Goal: Information Seeking & Learning: Check status

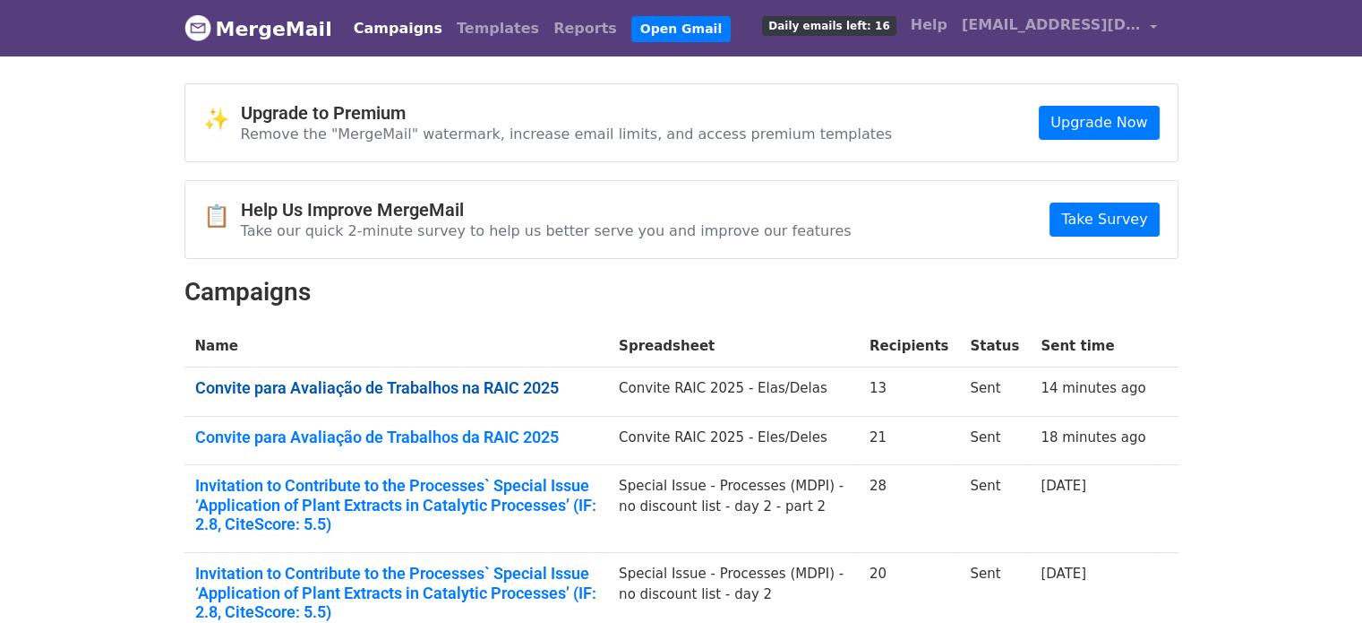
click at [278, 393] on link "Convite para Avaliação de Trabalhos na RAIC 2025" at bounding box center [396, 388] width 403 height 20
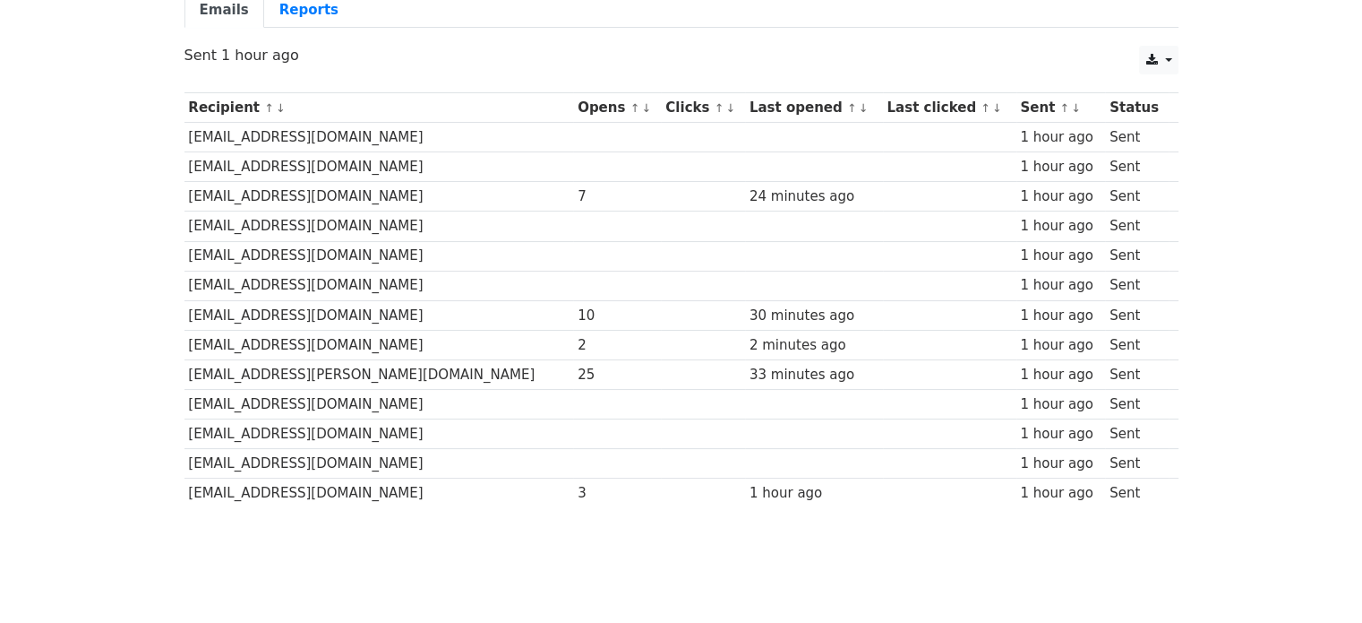
scroll to position [179, 0]
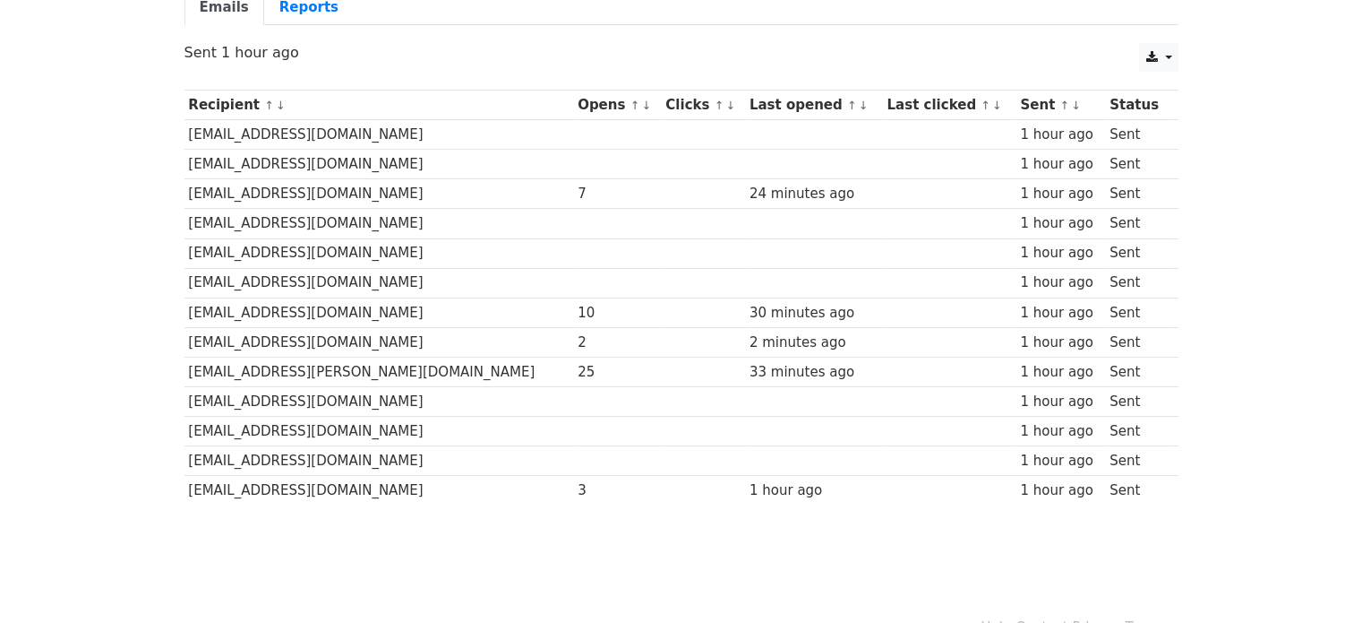
click at [578, 310] on div "10" at bounding box center [618, 313] width 80 height 21
click at [578, 343] on div "2" at bounding box center [618, 342] width 80 height 21
click at [578, 368] on div "25" at bounding box center [618, 372] width 80 height 21
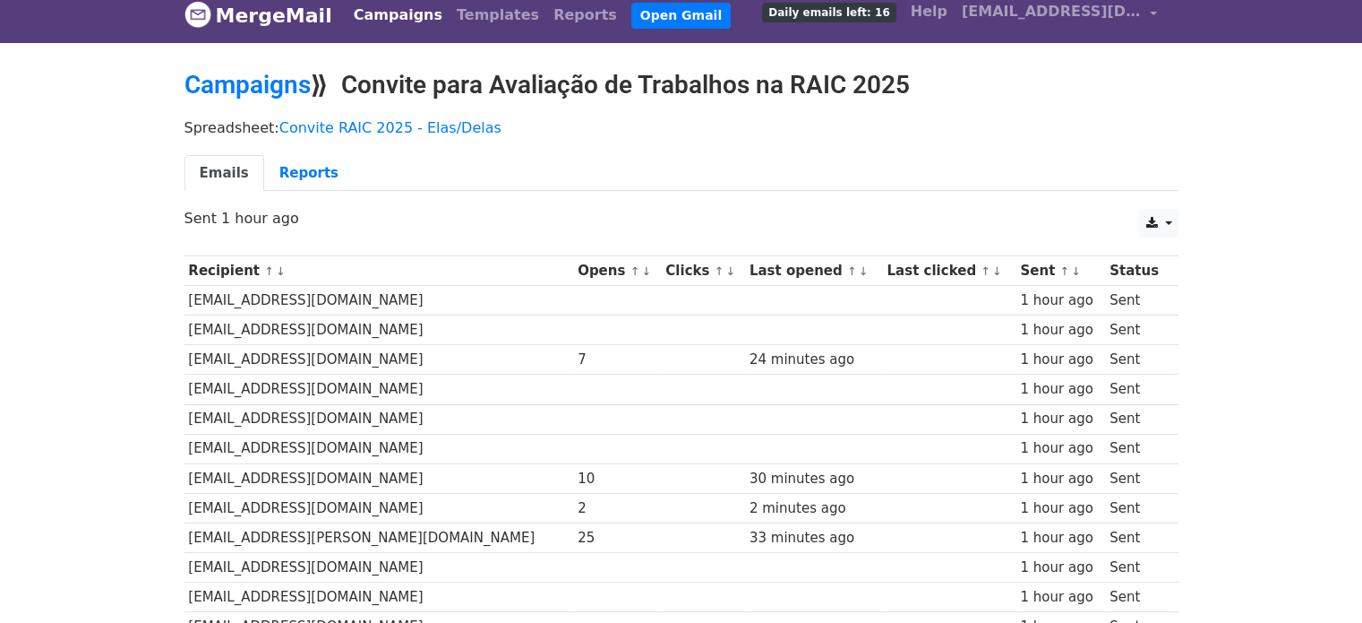
scroll to position [0, 0]
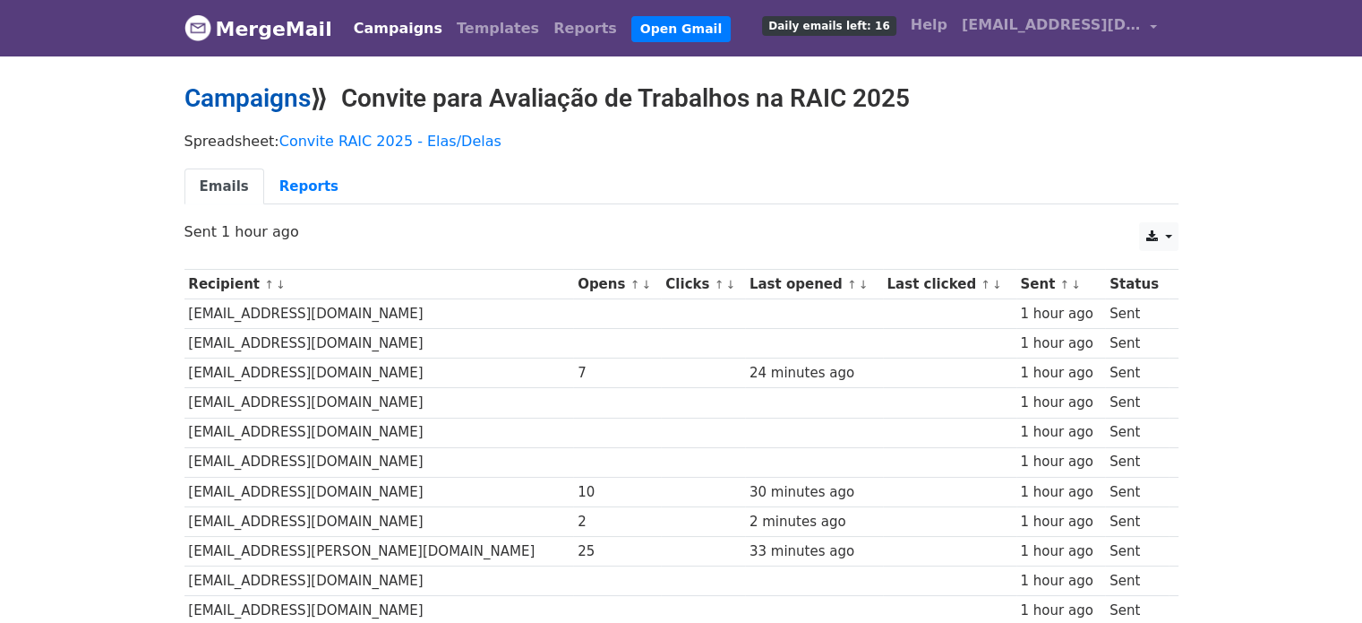
click at [217, 99] on link "Campaigns" at bounding box center [248, 98] width 126 height 30
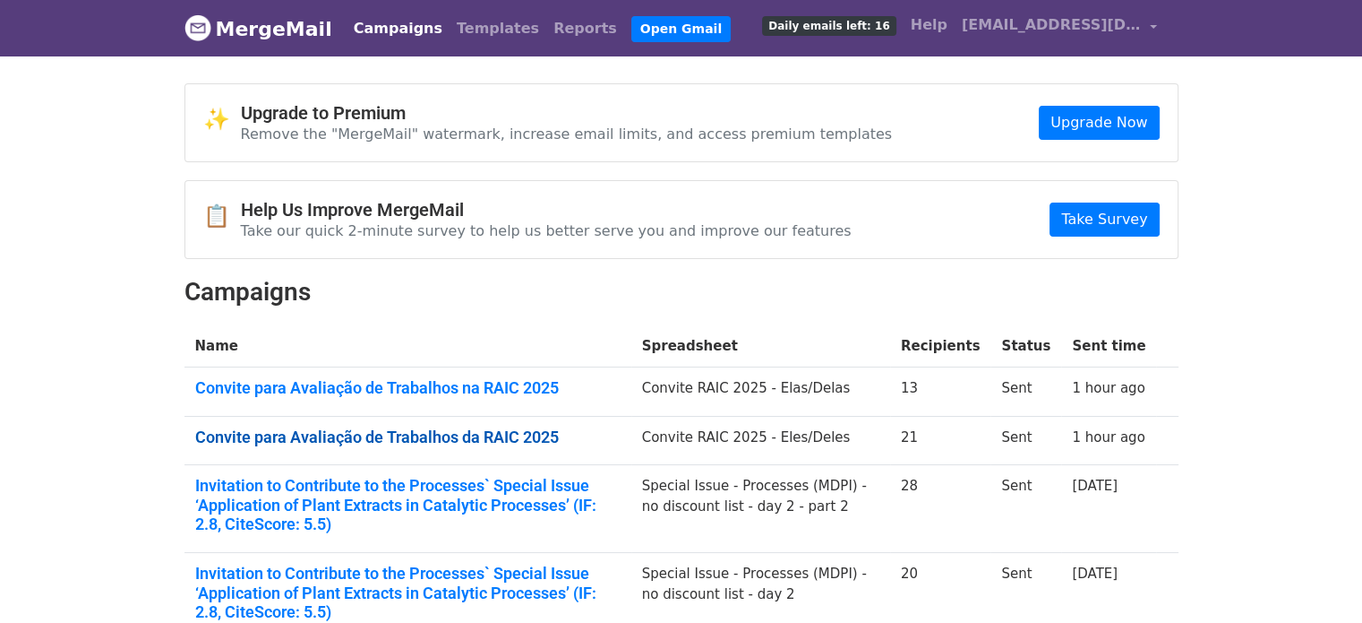
click at [434, 437] on link "Convite para Avaliação de Trabalhos da RAIC 2025" at bounding box center [407, 437] width 425 height 20
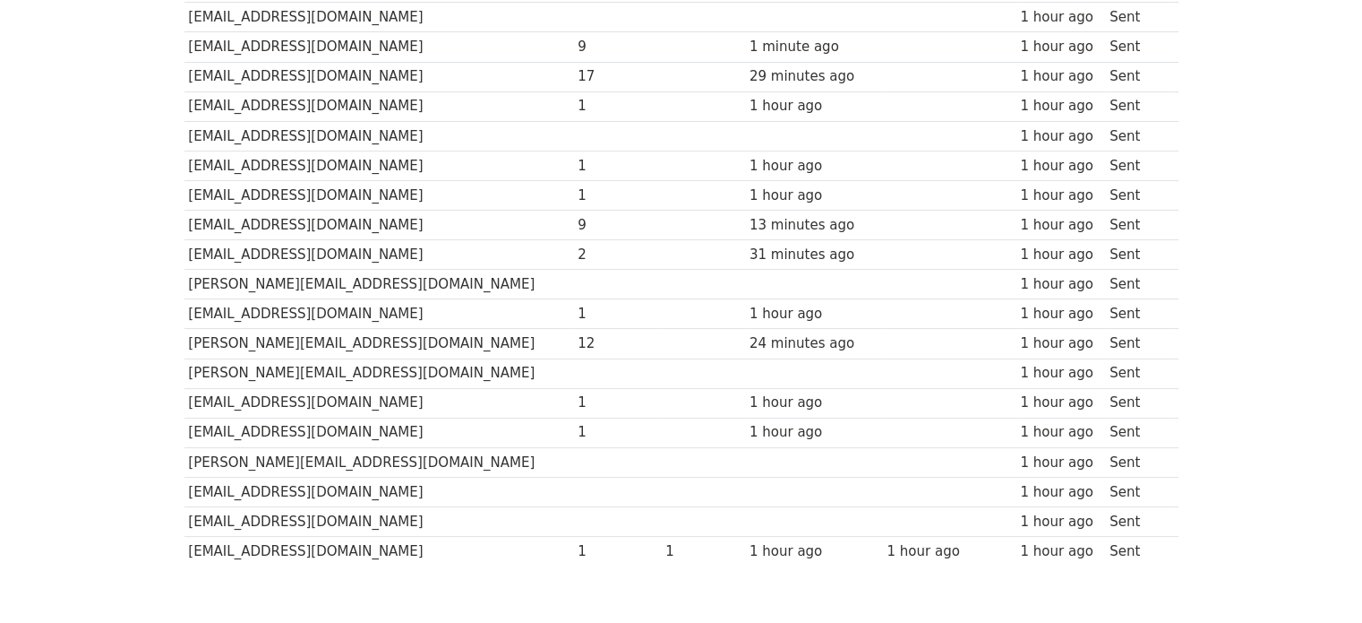
scroll to position [358, 0]
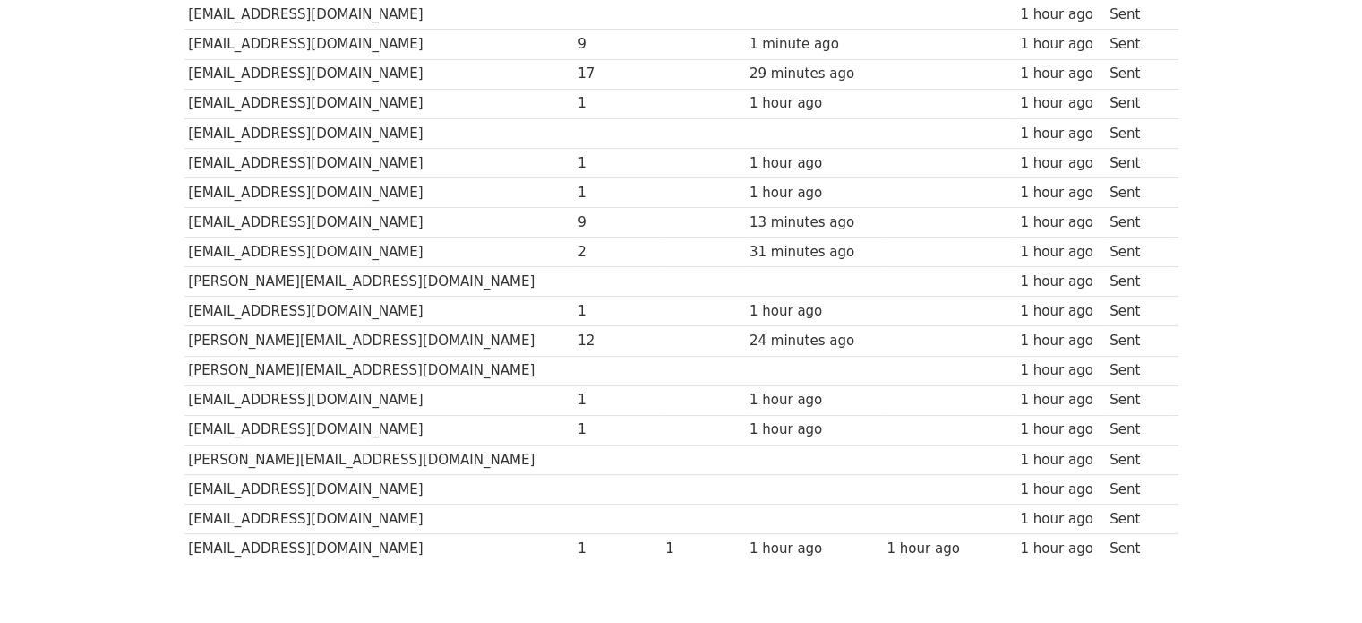
drag, startPoint x: 525, startPoint y: 306, endPoint x: 487, endPoint y: 309, distance: 37.7
click at [487, 309] on tr "emanoelhottes1986@hotmail.com 1 1 hour ago 1 hour ago Sent" at bounding box center [682, 311] width 994 height 30
click at [573, 260] on td "2" at bounding box center [617, 252] width 88 height 30
drag, startPoint x: 527, startPoint y: 252, endPoint x: 505, endPoint y: 250, distance: 21.6
click at [573, 250] on td "2" at bounding box center [617, 252] width 88 height 30
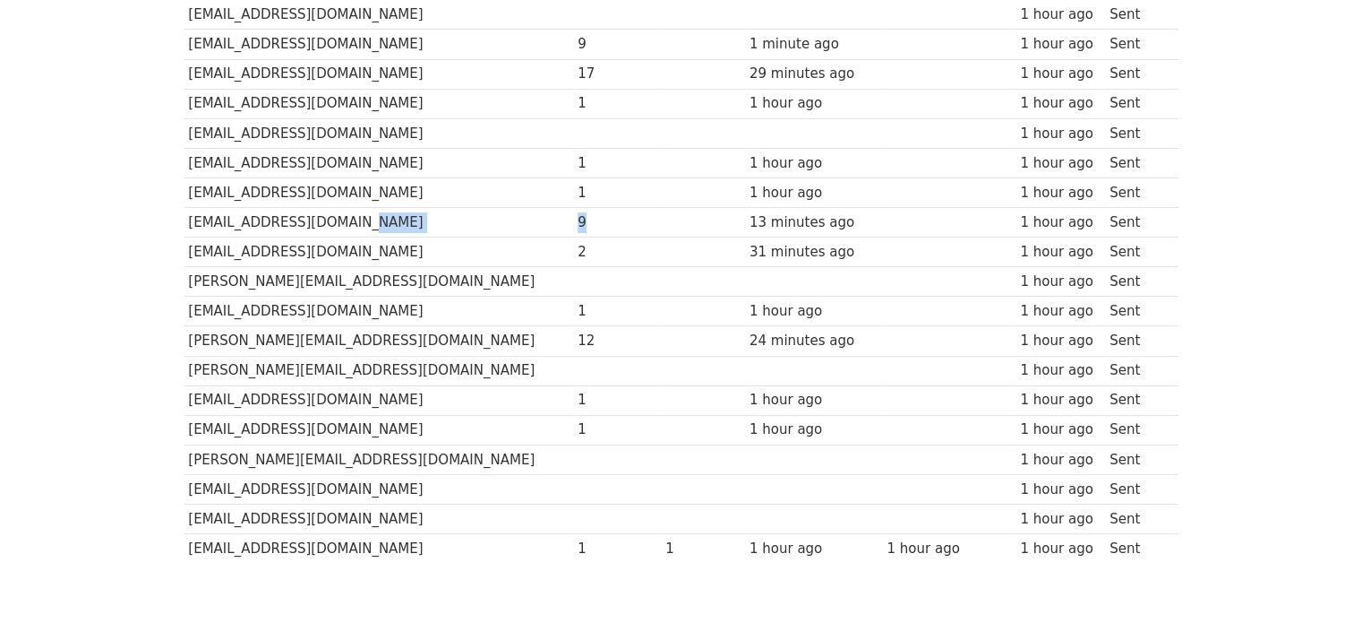
drag, startPoint x: 535, startPoint y: 218, endPoint x: 497, endPoint y: 225, distance: 38.3
click at [497, 225] on tr "geraldorocha@ufrrj.br 9 13 minutes ago 1 hour ago Sent" at bounding box center [682, 223] width 994 height 30
drag, startPoint x: 529, startPoint y: 197, endPoint x: 505, endPoint y: 197, distance: 24.2
click at [573, 197] on td "1" at bounding box center [617, 192] width 88 height 30
click at [578, 164] on div "1" at bounding box center [618, 163] width 80 height 21
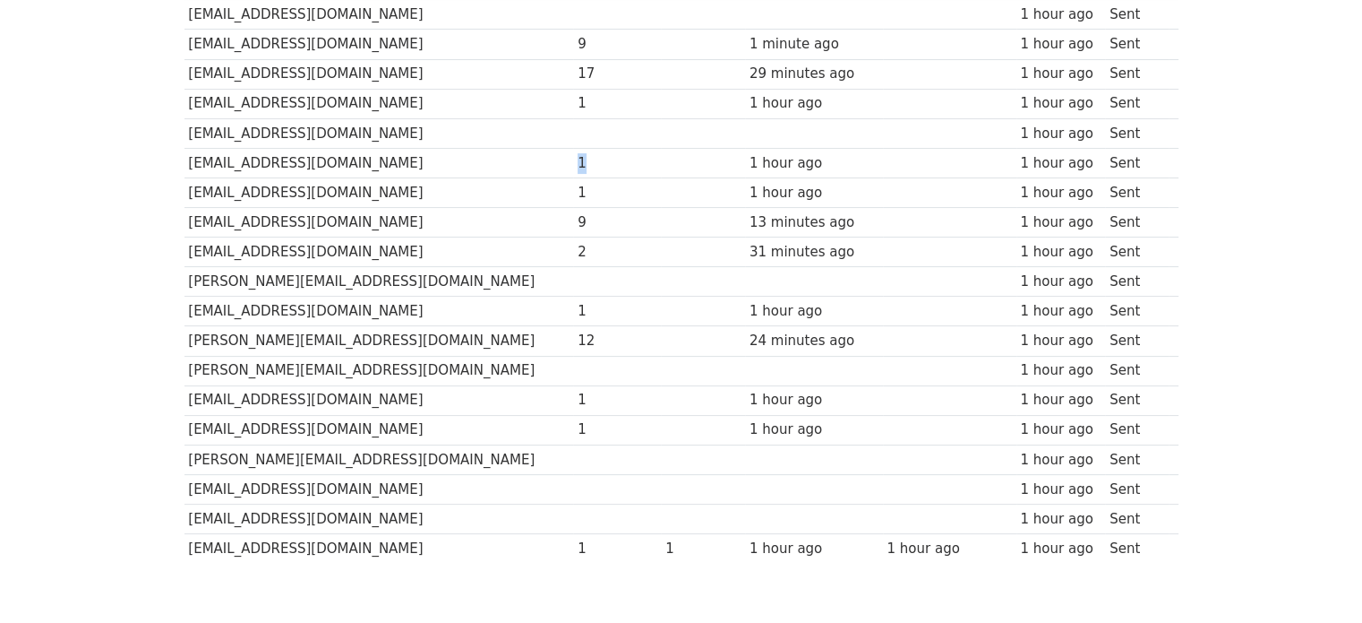
drag, startPoint x: 523, startPoint y: 160, endPoint x: 504, endPoint y: 159, distance: 18.9
click at [573, 159] on td "1" at bounding box center [617, 163] width 88 height 30
click at [573, 119] on td at bounding box center [617, 133] width 88 height 30
drag, startPoint x: 518, startPoint y: 96, endPoint x: 502, endPoint y: 88, distance: 18.0
click at [502, 89] on tr "mariogdecarvalho@gmail.com 1 1 hour ago 1 hour ago Sent" at bounding box center [682, 104] width 994 height 30
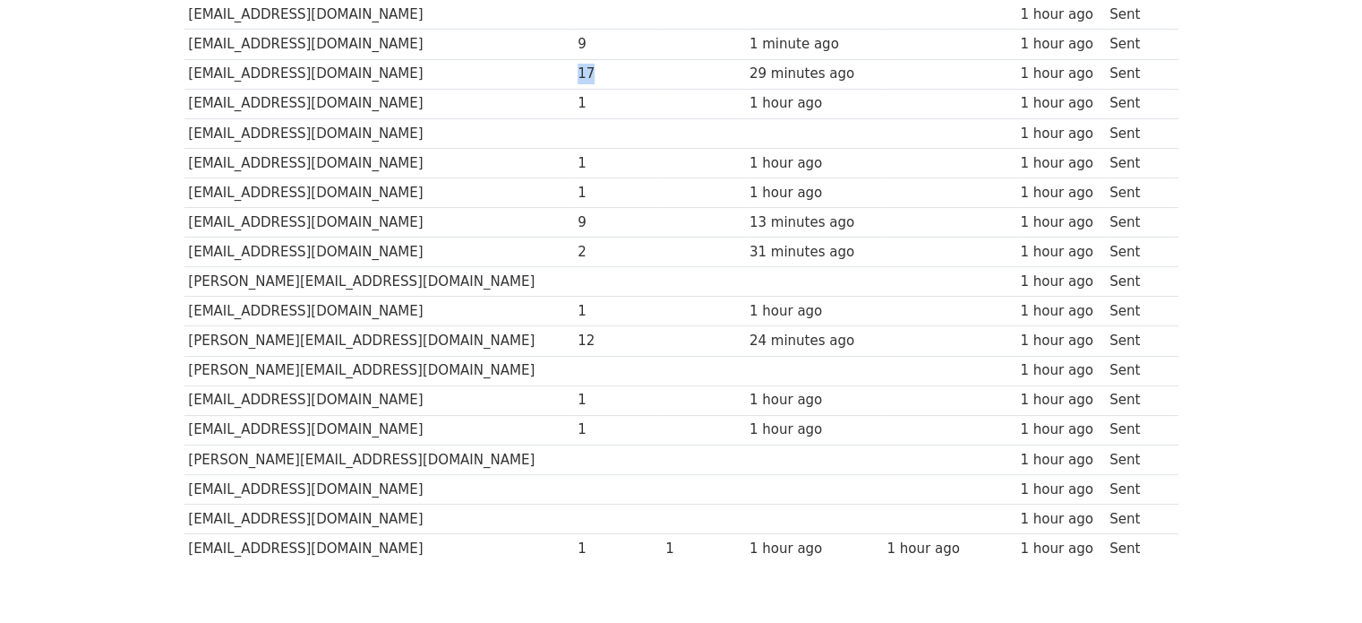
drag, startPoint x: 537, startPoint y: 67, endPoint x: 505, endPoint y: 64, distance: 32.4
click at [573, 64] on td "17" at bounding box center [617, 74] width 88 height 30
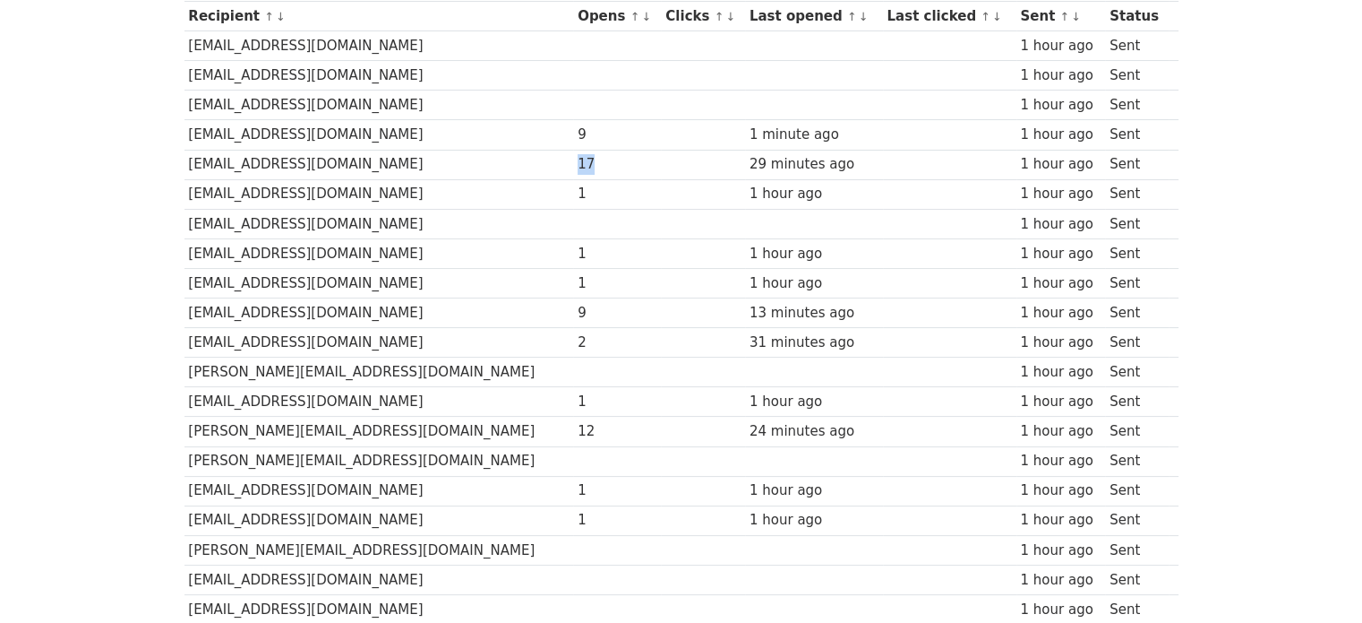
scroll to position [269, 0]
drag, startPoint x: 531, startPoint y: 136, endPoint x: 520, endPoint y: 131, distance: 12.0
click at [578, 134] on div "9" at bounding box center [618, 134] width 80 height 21
drag, startPoint x: 516, startPoint y: 131, endPoint x: 503, endPoint y: 132, distance: 12.6
click at [503, 132] on tr "marcoedilson@gmail.com 9 1 minute ago 1 hour ago Sent" at bounding box center [682, 134] width 994 height 30
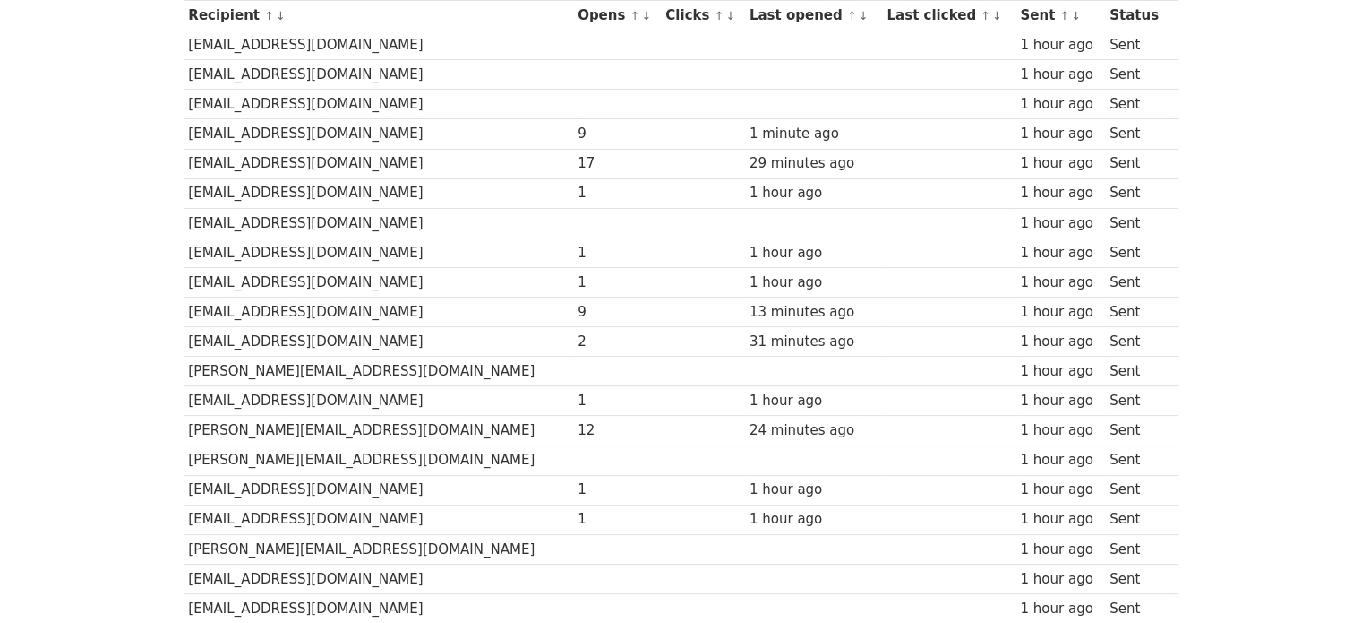
click at [581, 210] on td at bounding box center [617, 223] width 88 height 30
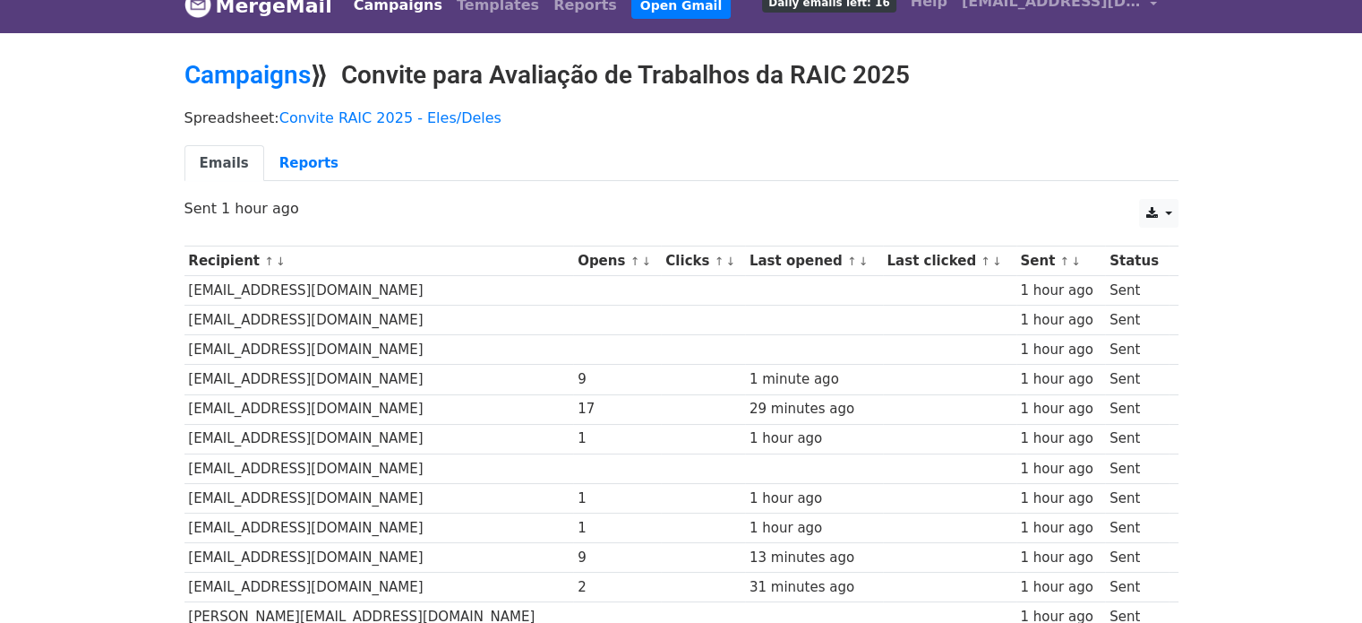
scroll to position [4, 0]
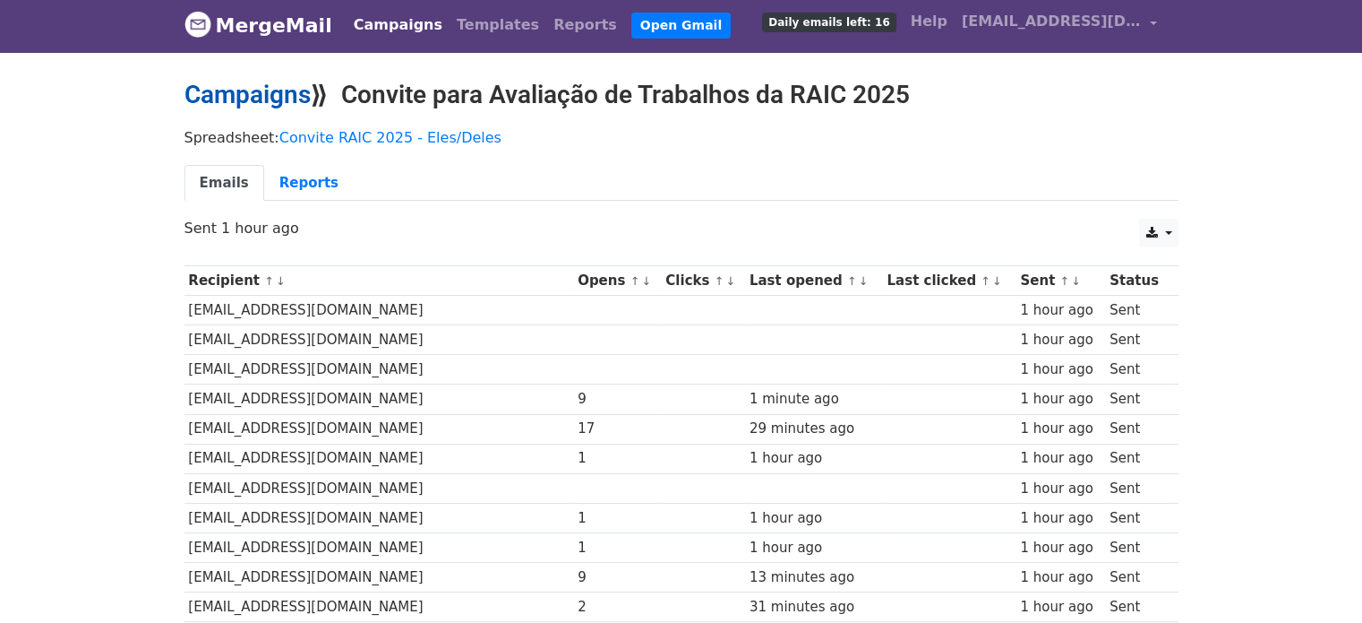
click at [250, 103] on link "Campaigns" at bounding box center [248, 95] width 126 height 30
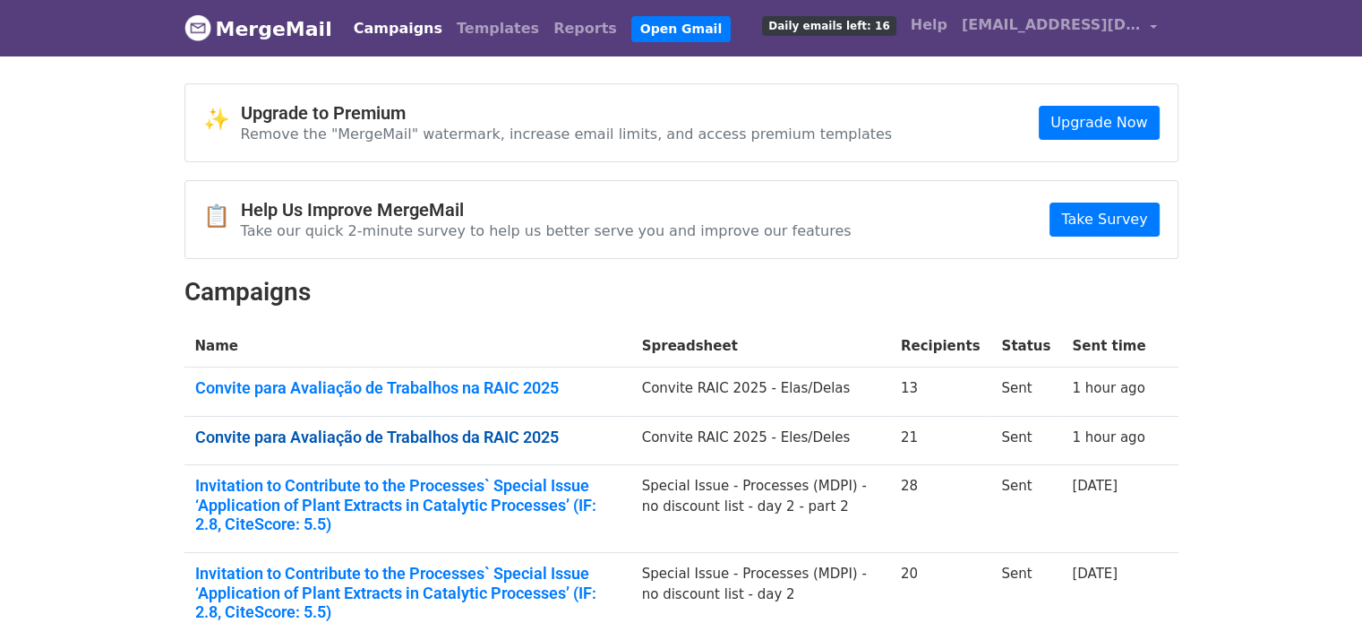
click at [310, 436] on link "Convite para Avaliação de Trabalhos da RAIC 2025" at bounding box center [407, 437] width 425 height 20
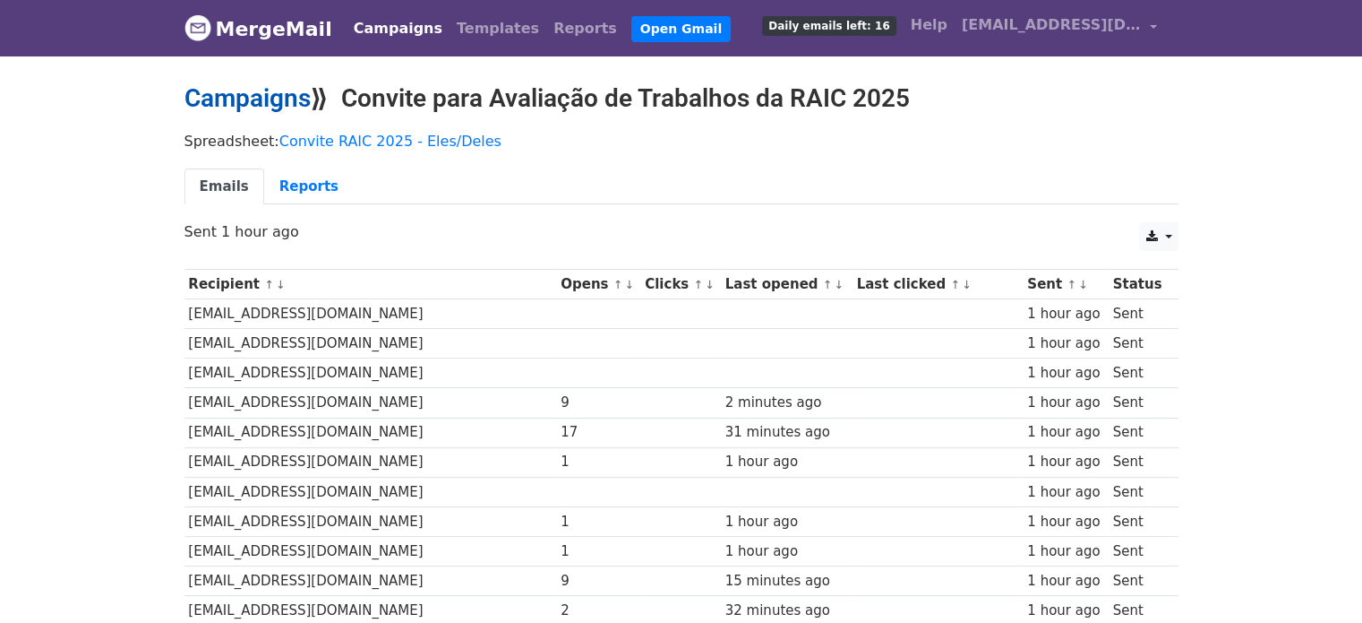
click at [294, 108] on link "Campaigns" at bounding box center [248, 98] width 126 height 30
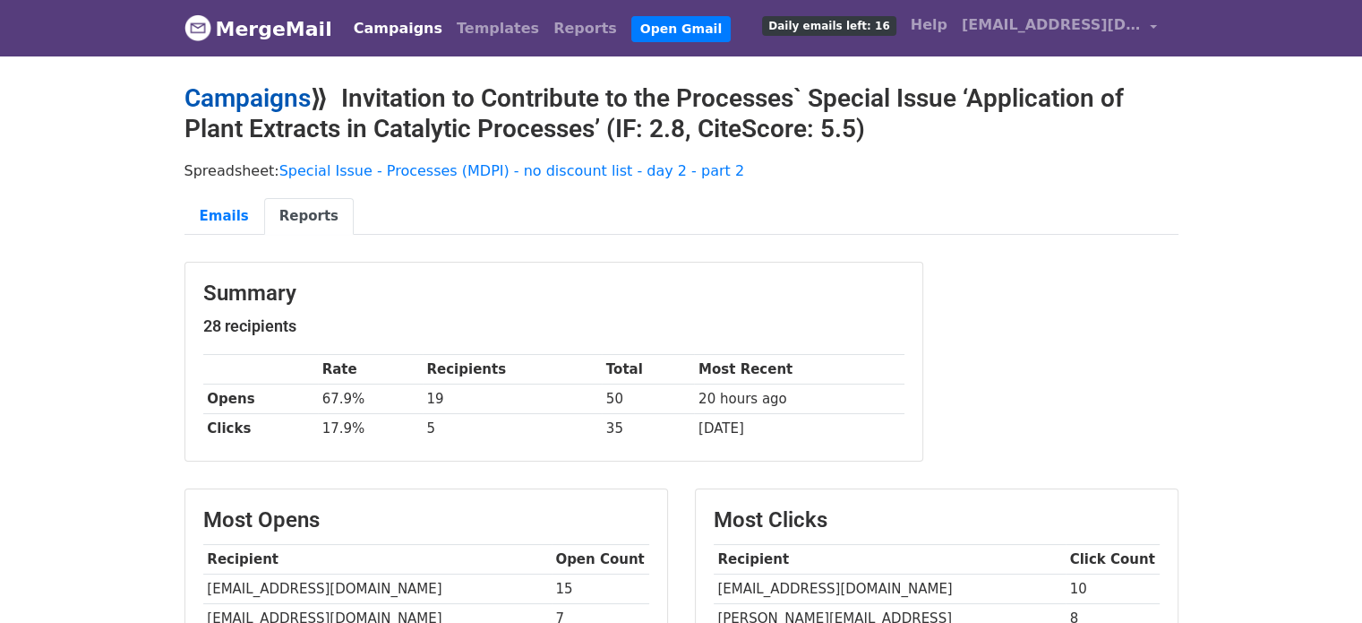
click at [253, 95] on link "Campaigns" at bounding box center [248, 98] width 126 height 30
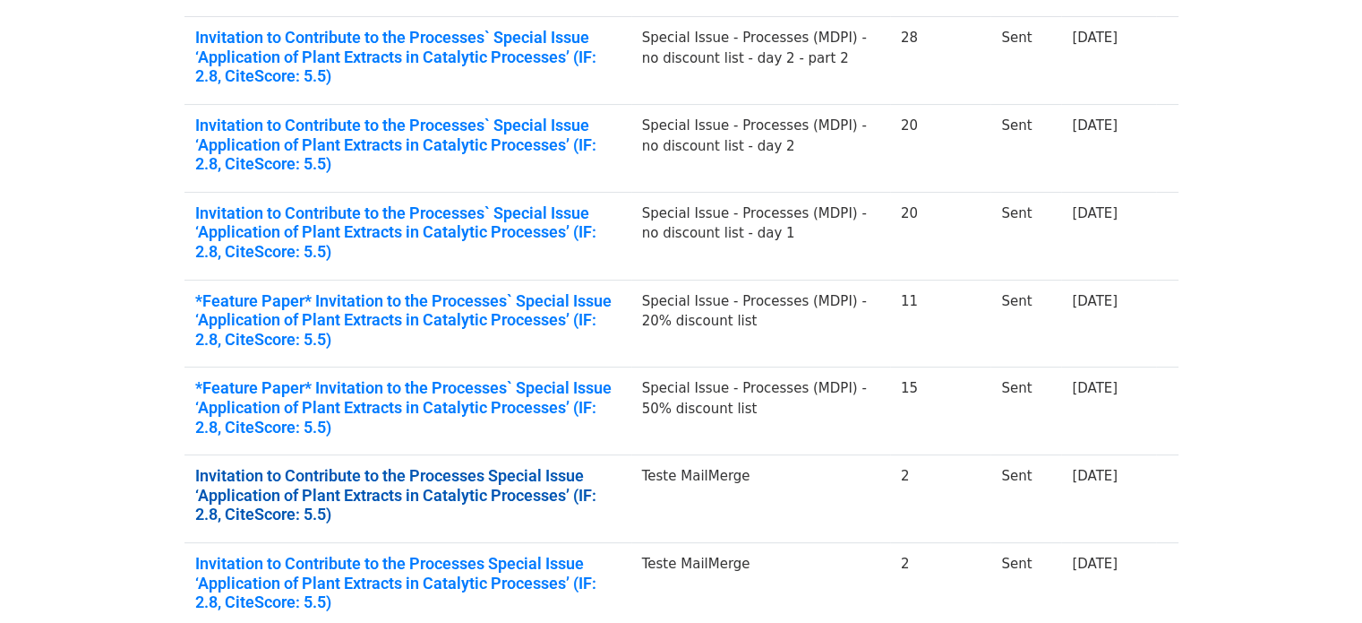
scroll to position [537, 0]
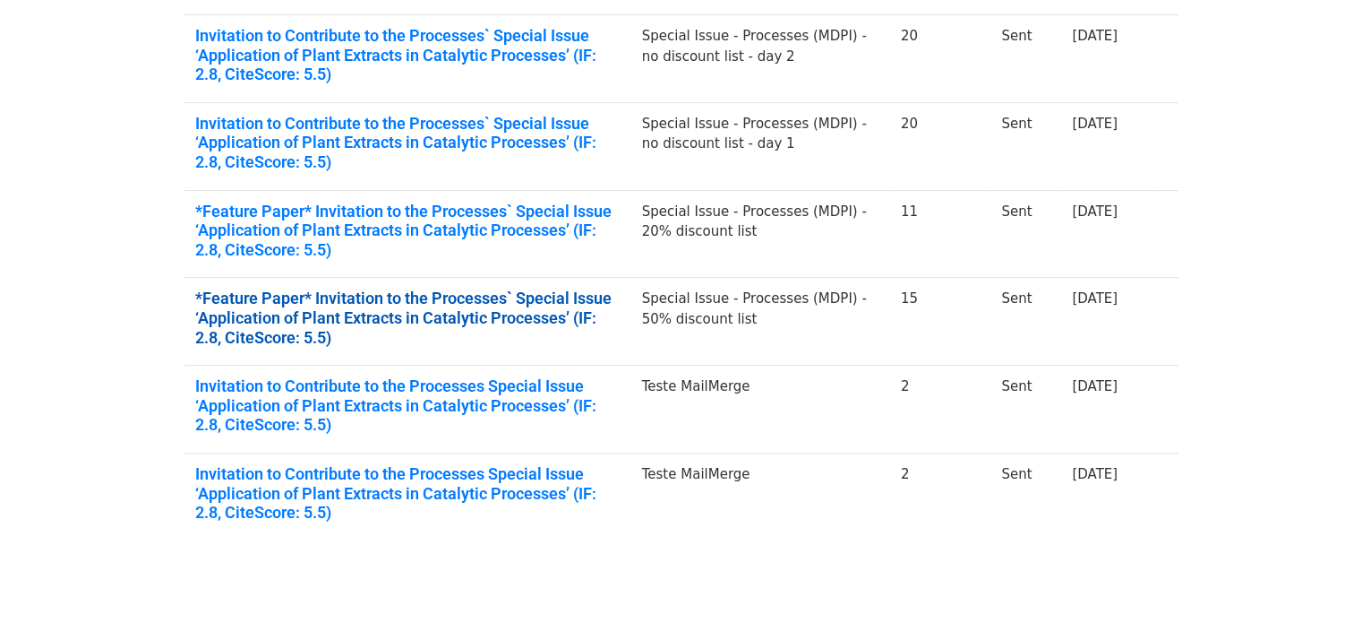
click at [537, 307] on link "*Feature Paper* Invitation to the Processes` Special Issue ‘Application of Plan…" at bounding box center [407, 317] width 425 height 58
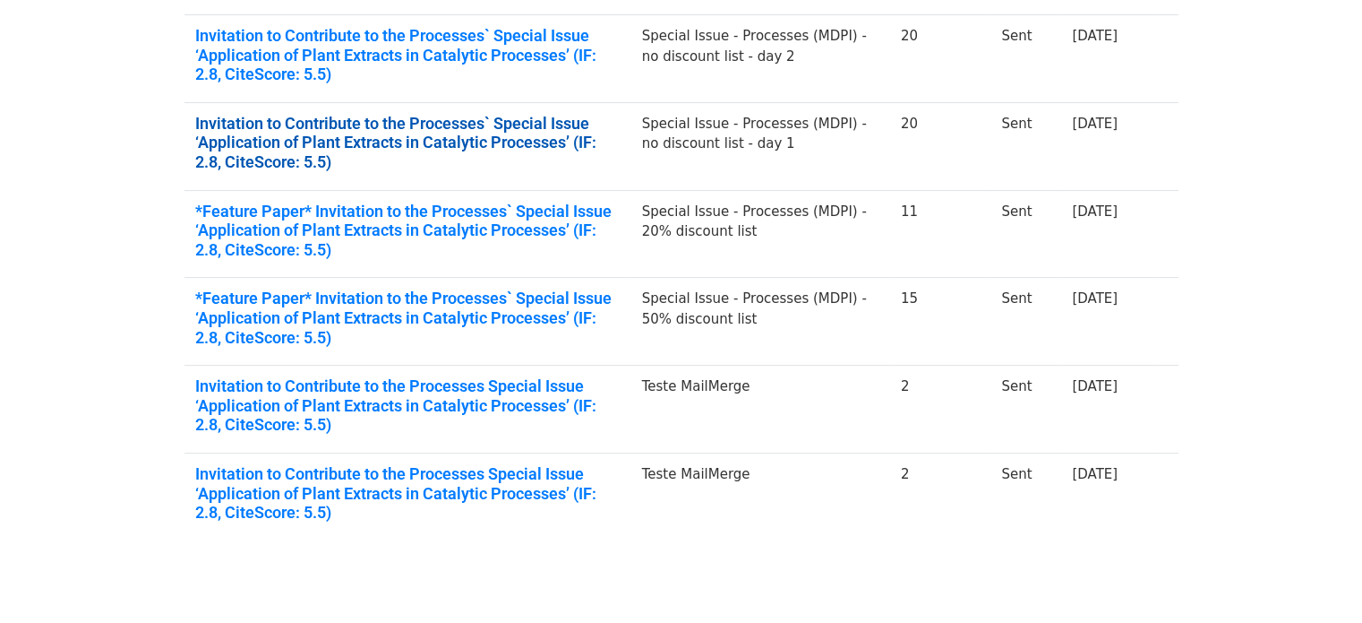
click at [464, 137] on link "Invitation to Contribute to the Processes` Special Issue ‘Application of Plant …" at bounding box center [407, 143] width 425 height 58
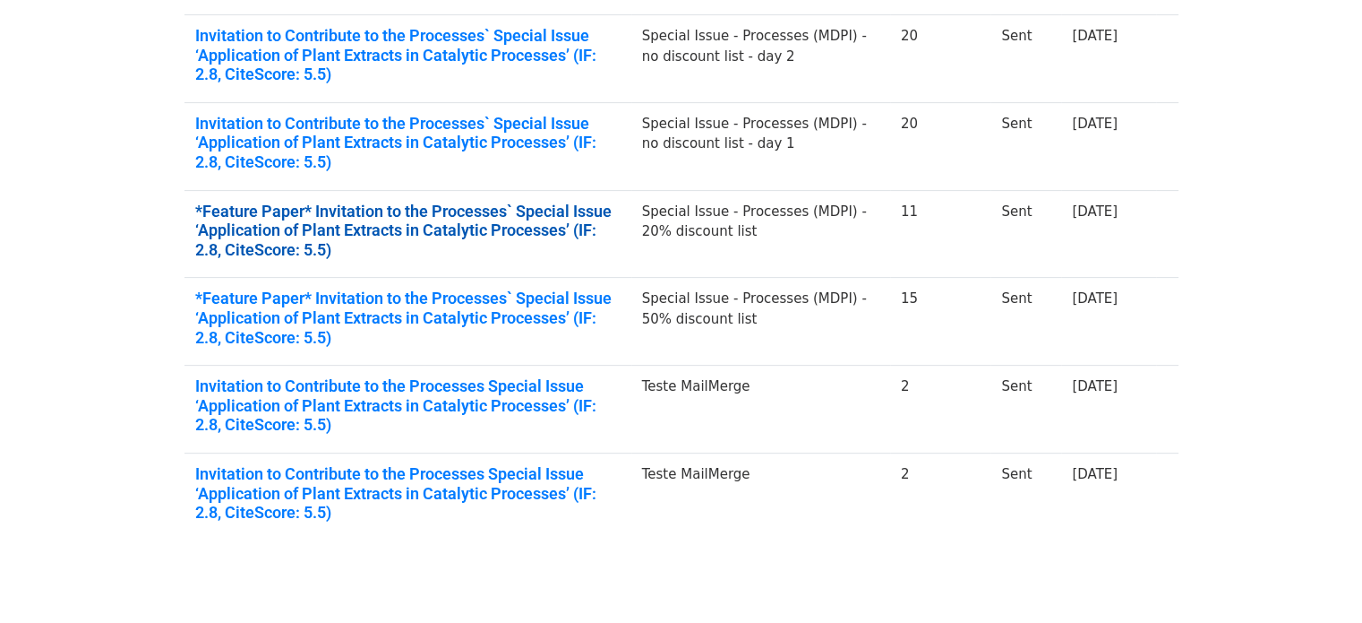
click at [491, 234] on link "*Feature Paper* Invitation to the Processes` Special Issue ‘Application of Plan…" at bounding box center [407, 231] width 425 height 58
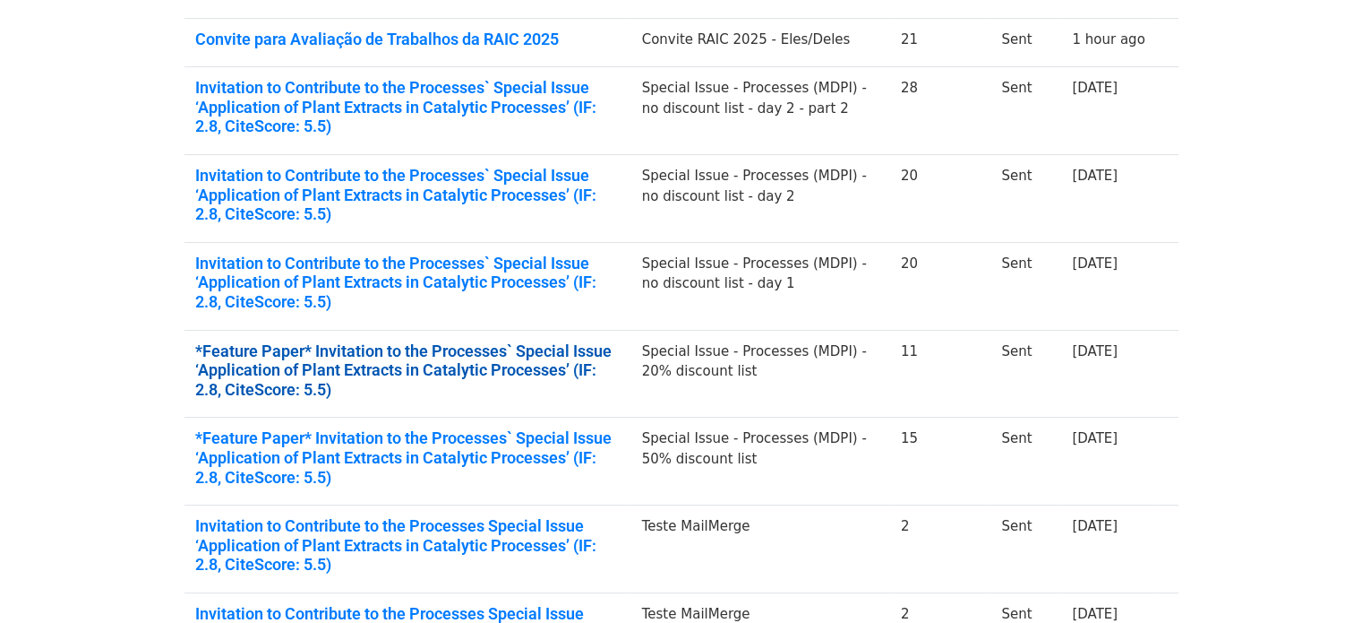
scroll to position [358, 0]
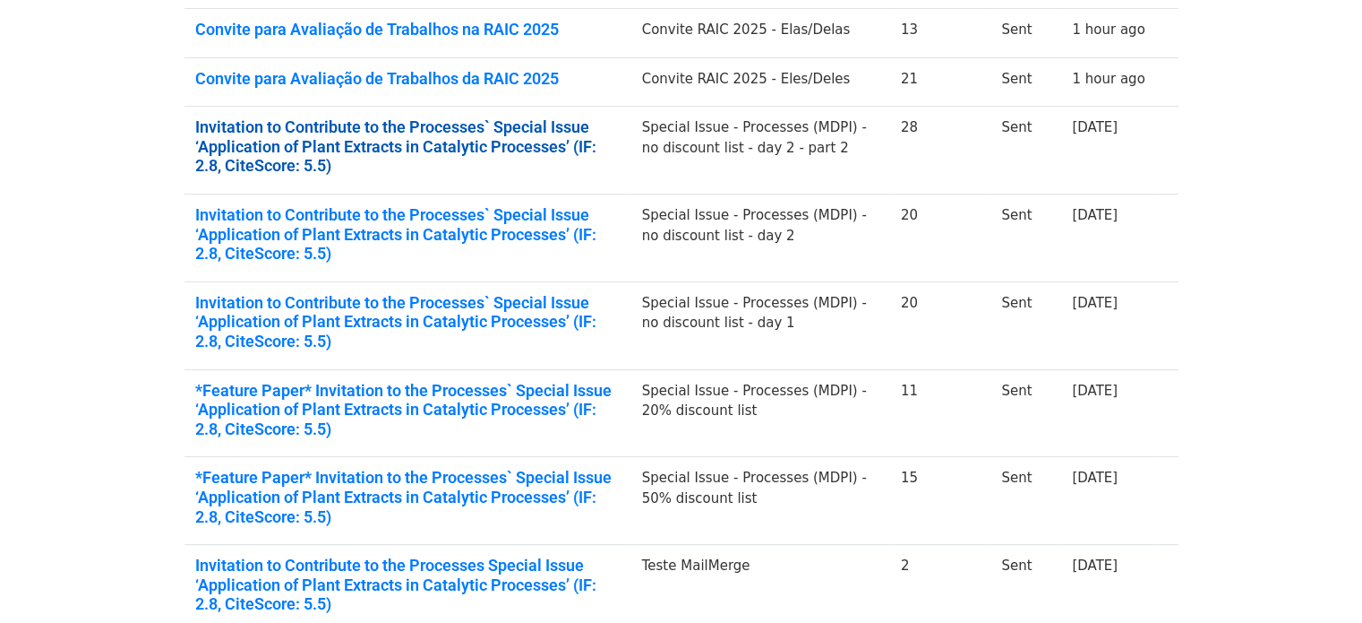
click at [545, 132] on link "Invitation to Contribute to the Processes` Special Issue ‘Application of Plant …" at bounding box center [407, 146] width 425 height 58
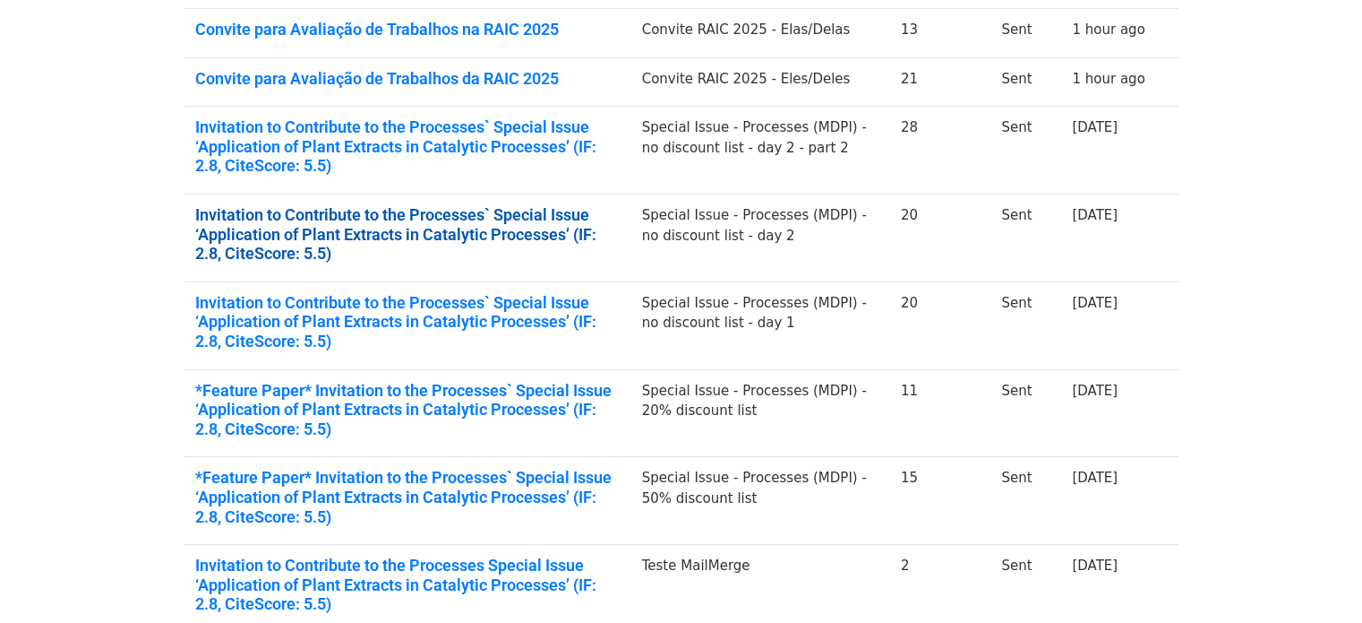
click at [507, 228] on link "Invitation to Contribute to the Processes` Special Issue ‘Application of Plant …" at bounding box center [407, 234] width 425 height 58
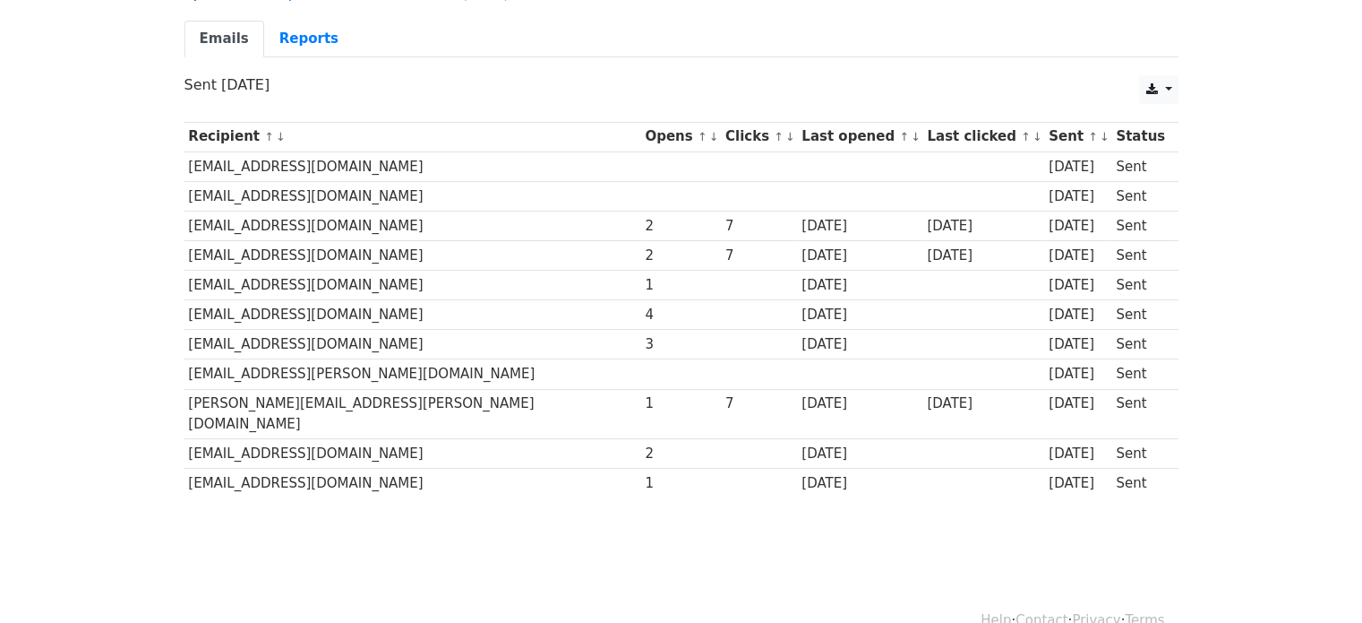
scroll to position [187, 0]
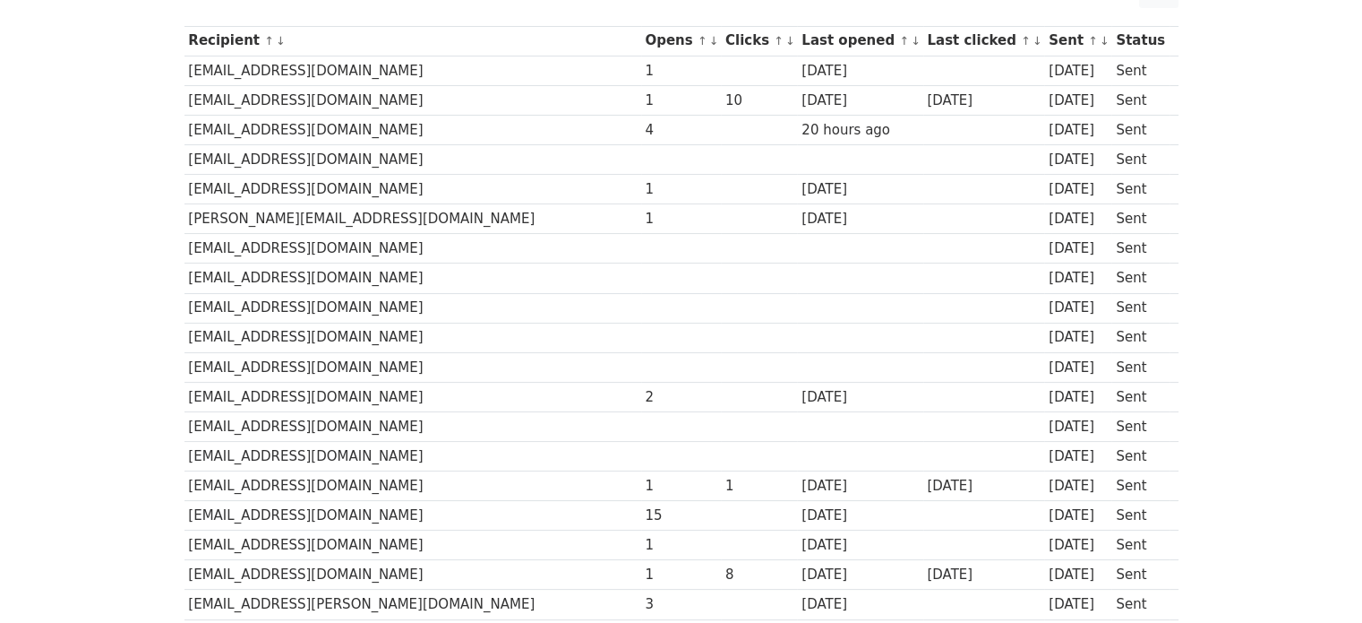
scroll to position [358, 0]
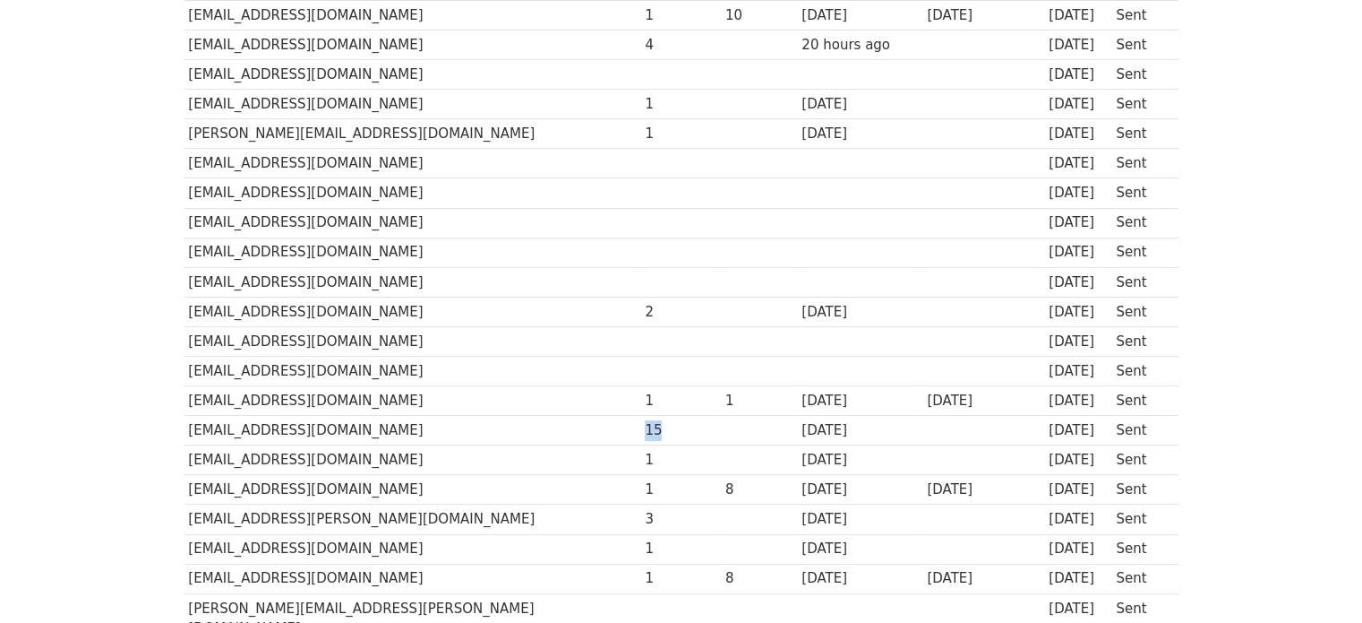
drag, startPoint x: 580, startPoint y: 431, endPoint x: 549, endPoint y: 430, distance: 31.4
click at [641, 430] on td "15" at bounding box center [681, 431] width 81 height 30
click at [537, 425] on td "mali.suraj1695@gmail.com" at bounding box center [413, 431] width 457 height 30
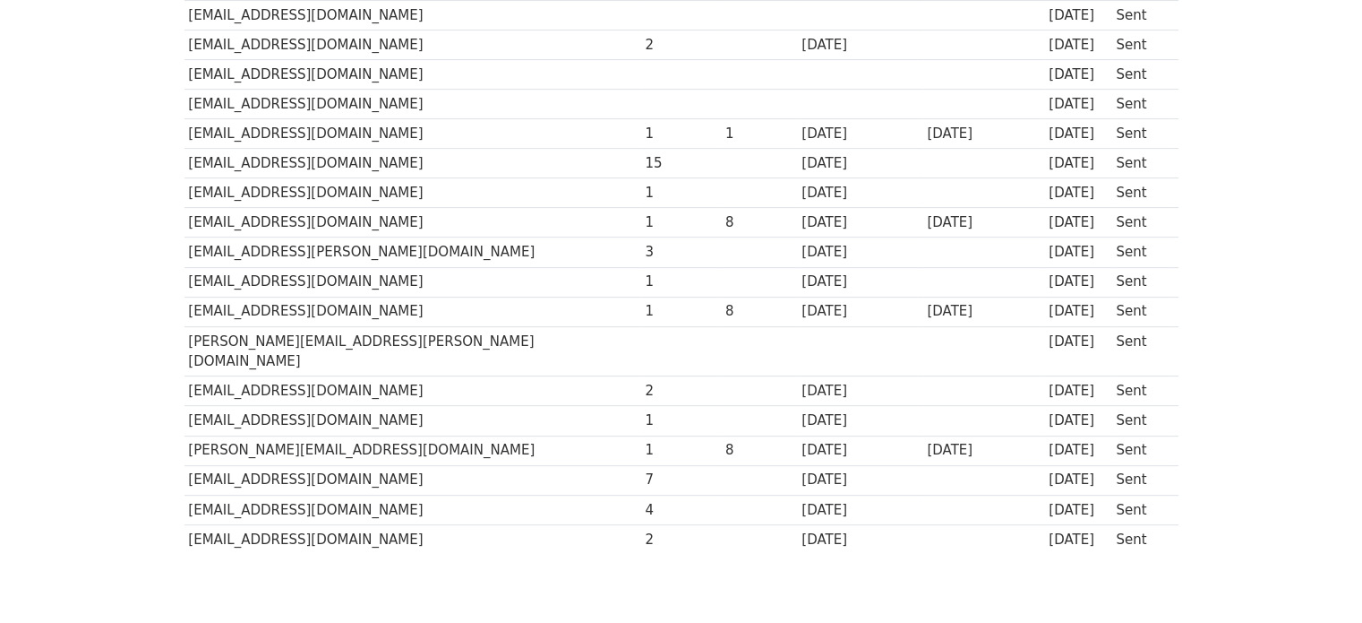
scroll to position [627, 0]
click at [645, 468] on div "7" at bounding box center [681, 478] width 72 height 21
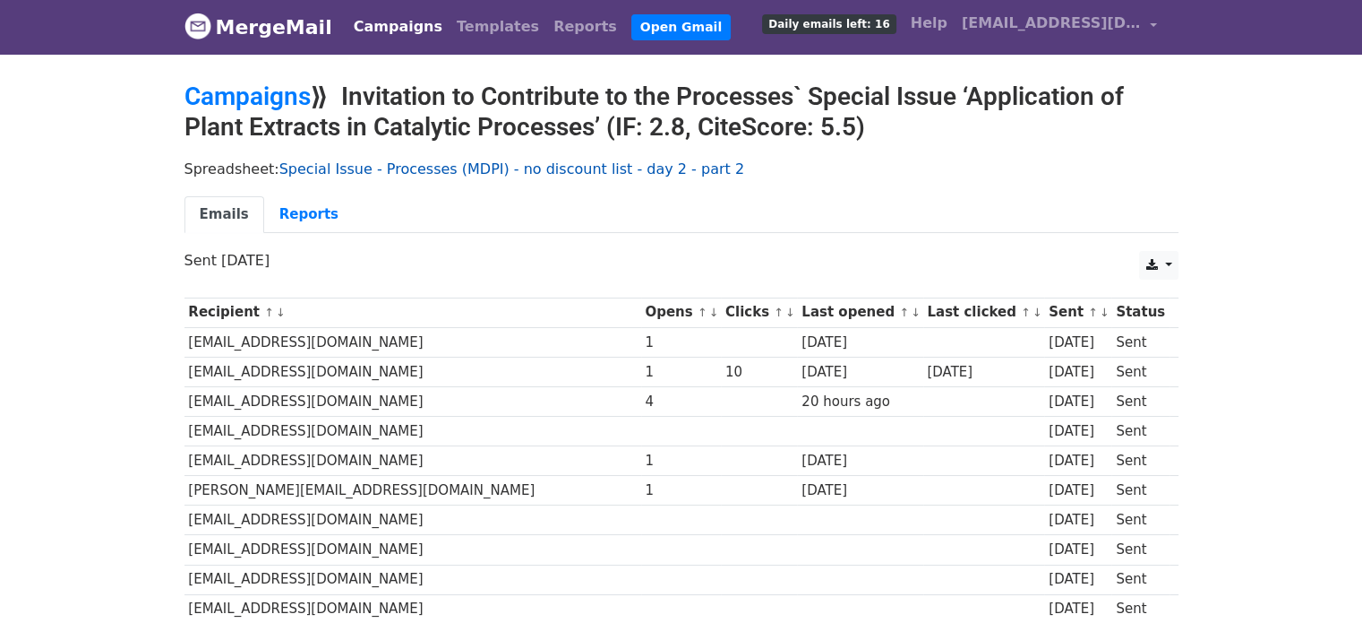
scroll to position [0, 0]
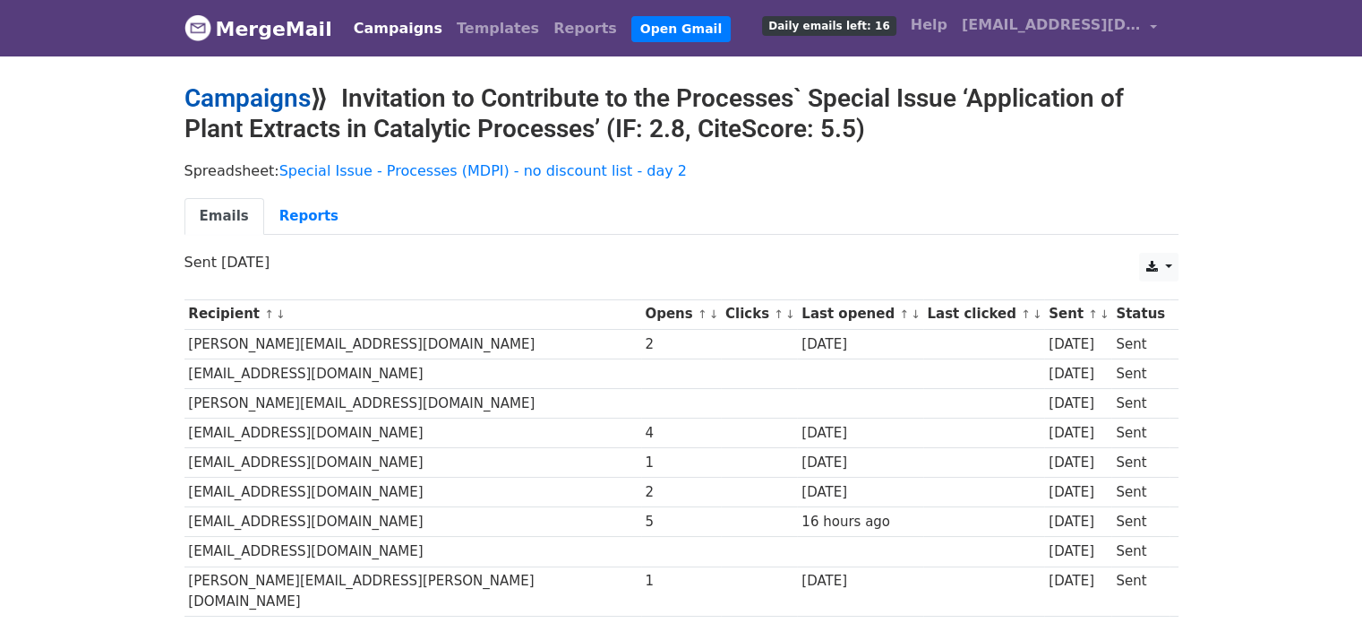
click at [292, 99] on link "Campaigns" at bounding box center [248, 98] width 126 height 30
